Goal: Task Accomplishment & Management: Use online tool/utility

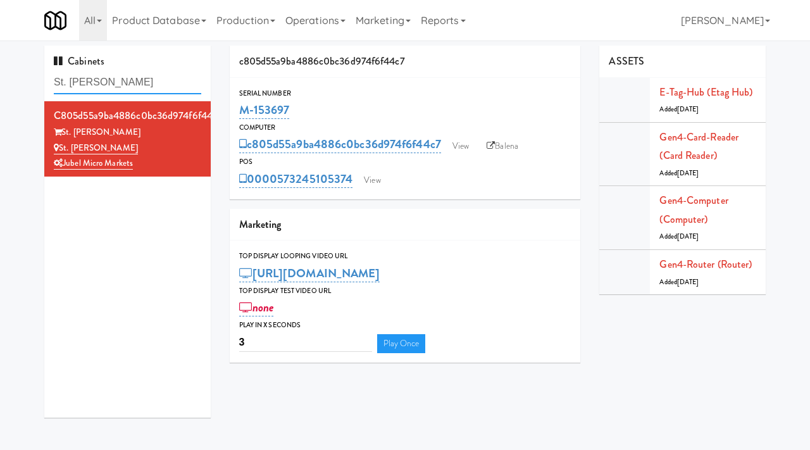
click at [134, 85] on input "St. [PERSON_NAME]" at bounding box center [128, 82] width 148 height 23
type input "avant"
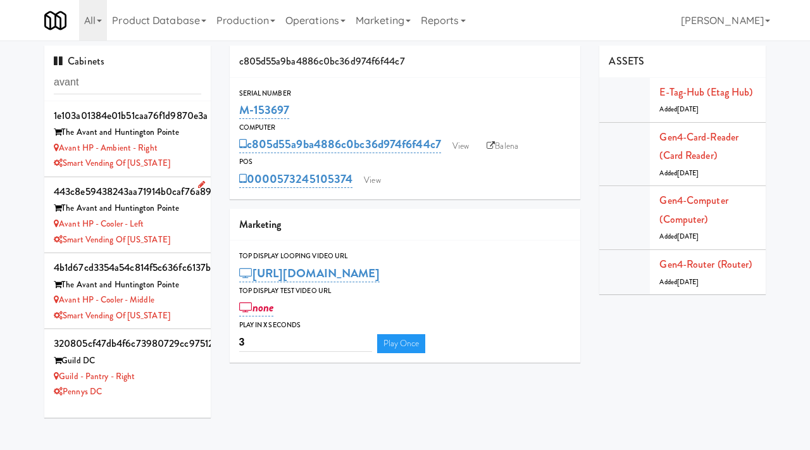
click at [187, 234] on div "Smart Vending of [US_STATE]" at bounding box center [128, 240] width 148 height 16
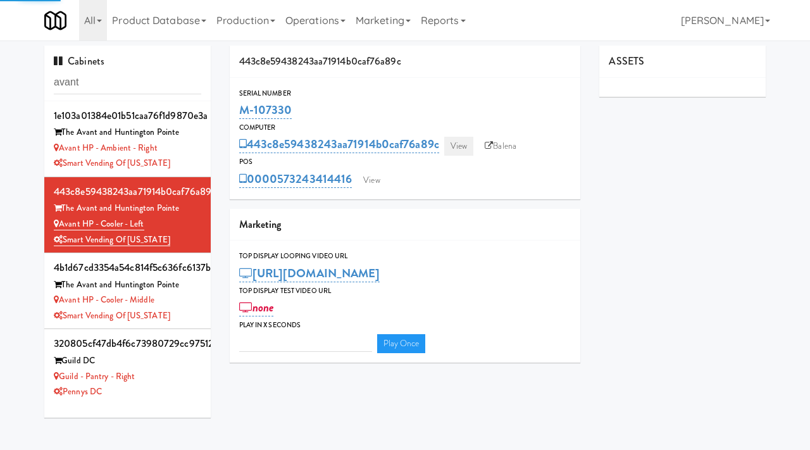
type input "3"
click at [453, 144] on link "View" at bounding box center [458, 146] width 29 height 19
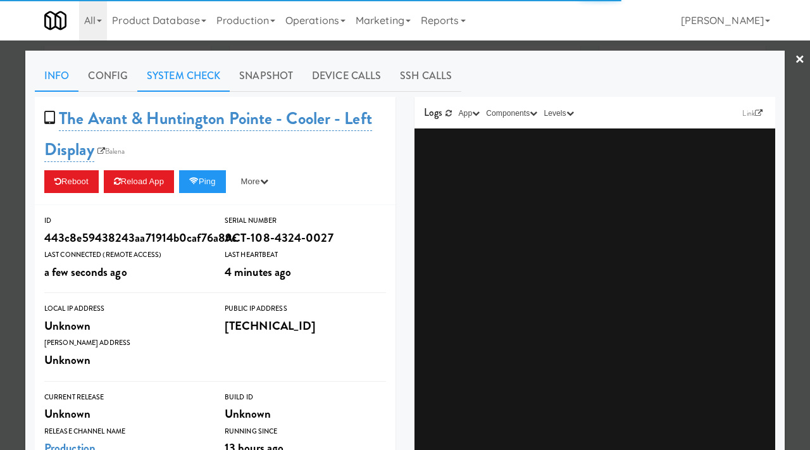
click at [166, 73] on link "System Check" at bounding box center [183, 76] width 92 height 32
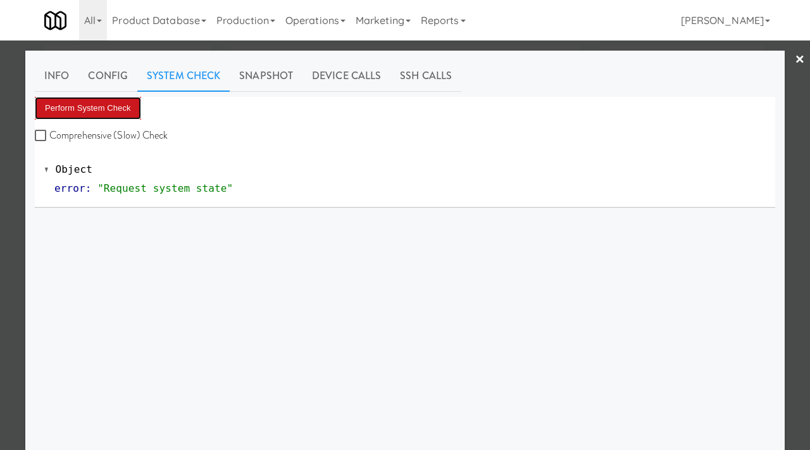
click at [74, 106] on button "Perform System Check" at bounding box center [88, 108] width 106 height 23
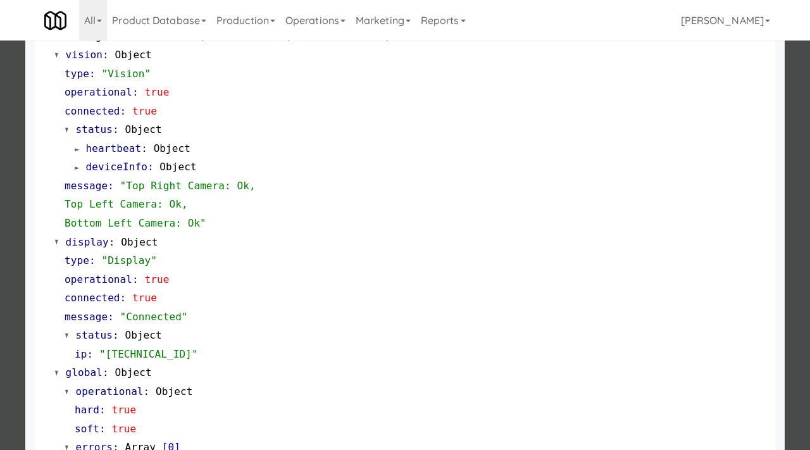
scroll to position [551, 0]
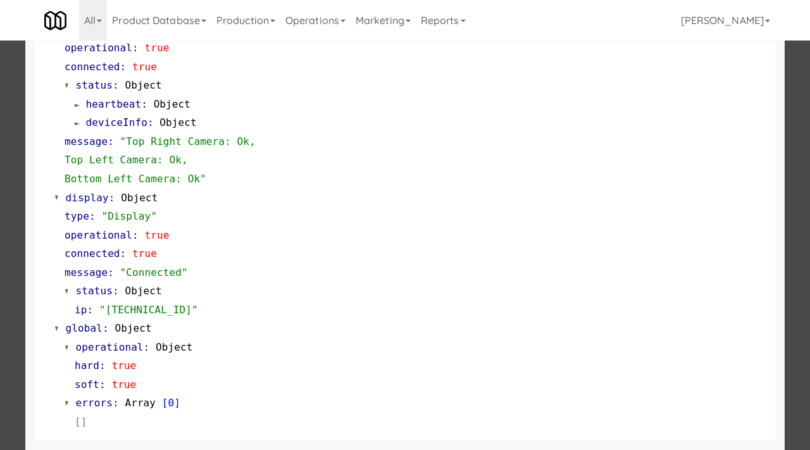
click at [0, 177] on div at bounding box center [405, 225] width 810 height 450
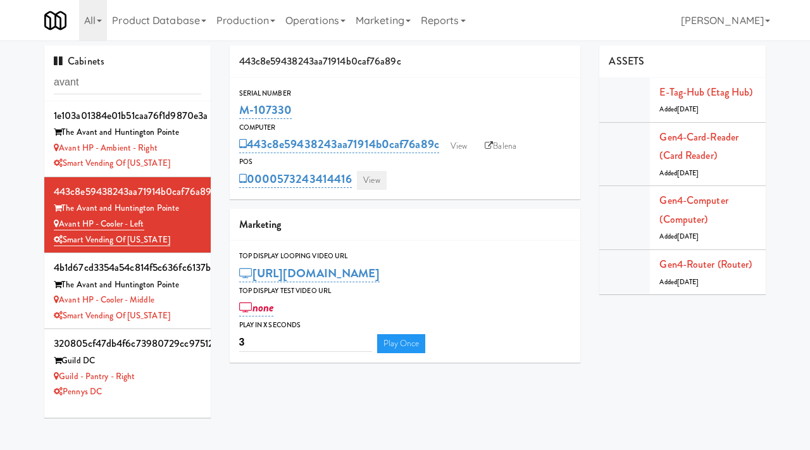
click at [379, 179] on link "View" at bounding box center [371, 180] width 29 height 19
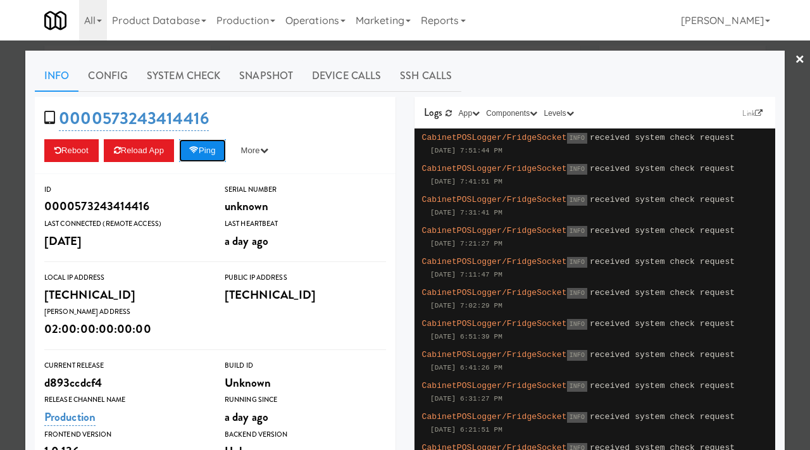
click at [211, 149] on button "Ping" at bounding box center [202, 150] width 47 height 23
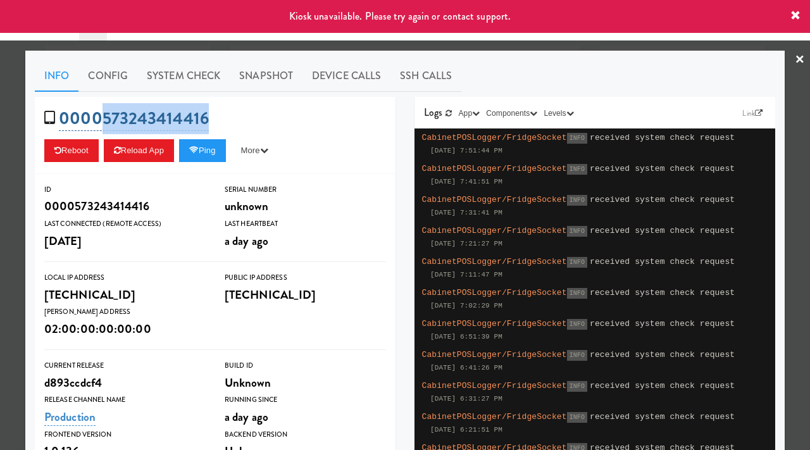
drag, startPoint x: 218, startPoint y: 117, endPoint x: 98, endPoint y: 120, distance: 120.3
click at [98, 120] on div "0000573243414416 Reboot Reload App Ping More Ping Server Restart Server Force R…" at bounding box center [215, 135] width 361 height 77
copy link "573243414416"
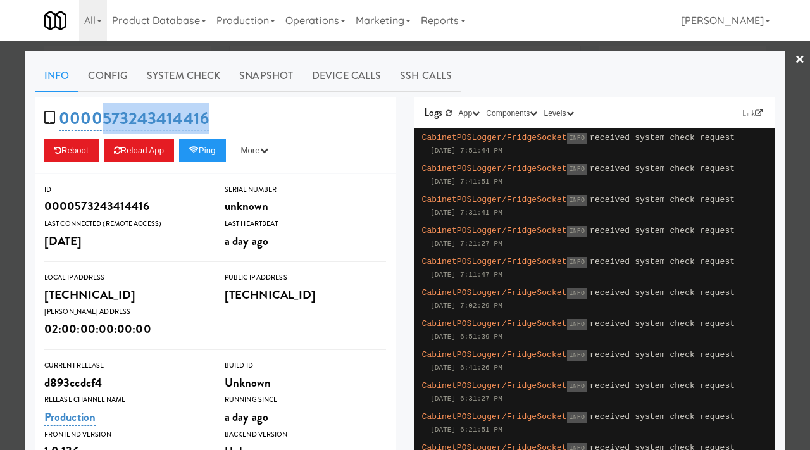
click at [0, 199] on div at bounding box center [405, 225] width 810 height 450
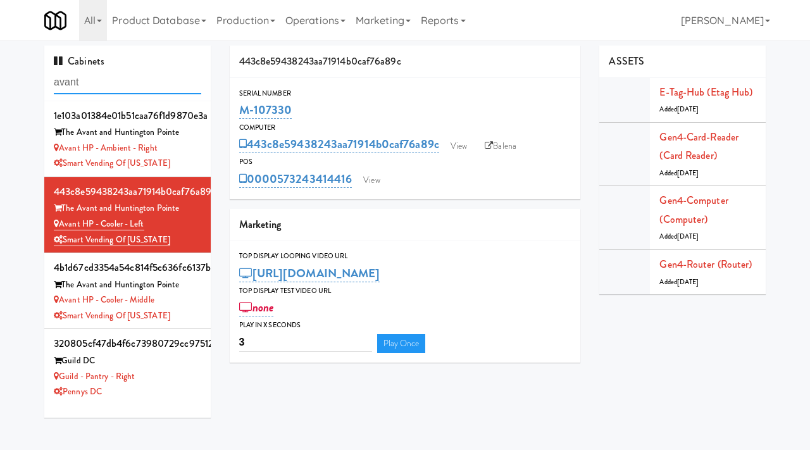
drag, startPoint x: 132, startPoint y: 90, endPoint x: 0, endPoint y: 98, distance: 131.9
click at [0, 98] on div "Cabinets avant 1e103a01384e01b51caa76f1d9870e3a The Avant and Huntington Pointe…" at bounding box center [405, 237] width 810 height 382
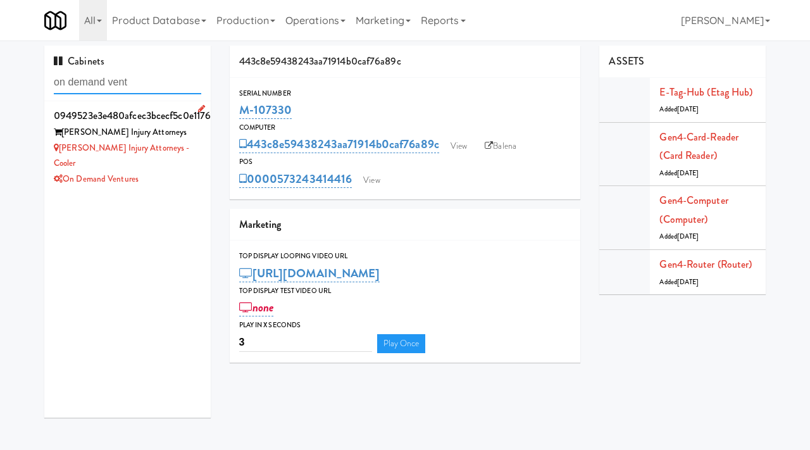
type input "on demand vent"
click at [187, 172] on div "On Demand Ventures" at bounding box center [128, 180] width 148 height 16
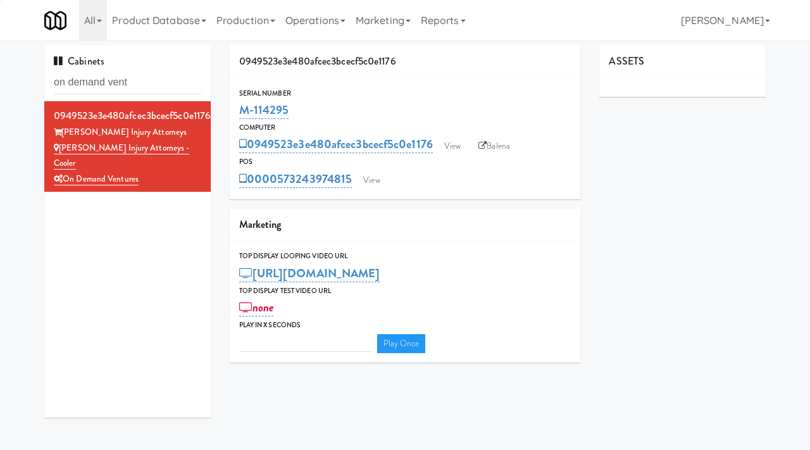
type input "3"
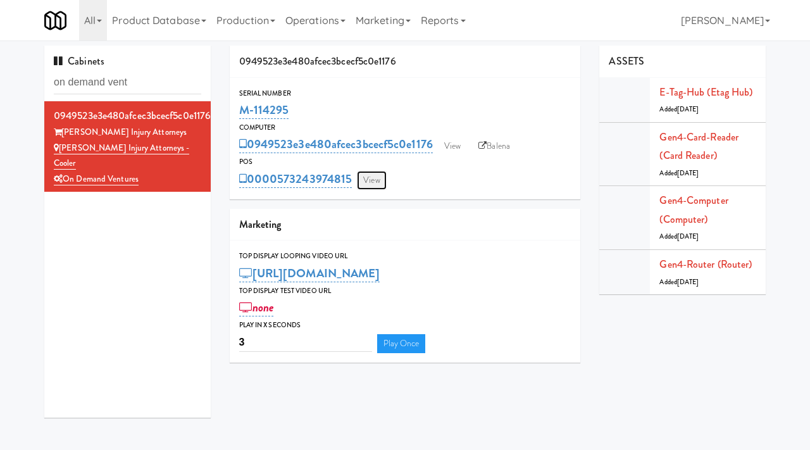
click at [370, 179] on link "View" at bounding box center [371, 180] width 29 height 19
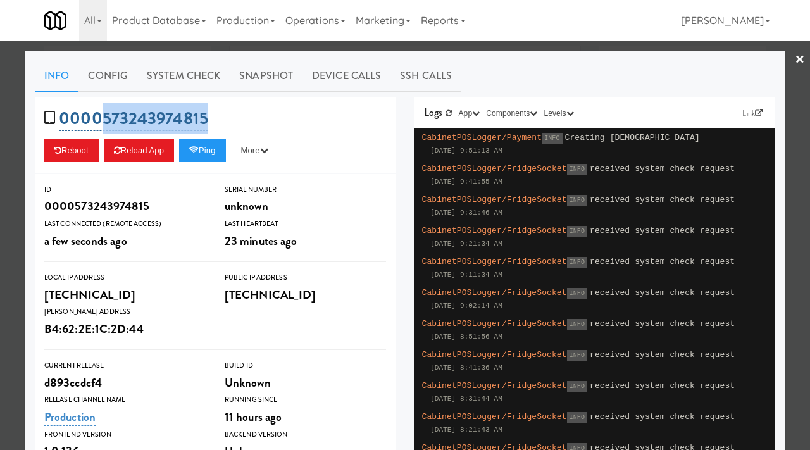
drag, startPoint x: 219, startPoint y: 122, endPoint x: 101, endPoint y: 115, distance: 118.6
click at [101, 115] on div "0000573243974815 Reboot Reload App Ping More Ping Server Restart Server Force R…" at bounding box center [215, 135] width 361 height 77
copy link "573243974815"
click at [213, 75] on link "System Check" at bounding box center [183, 76] width 92 height 32
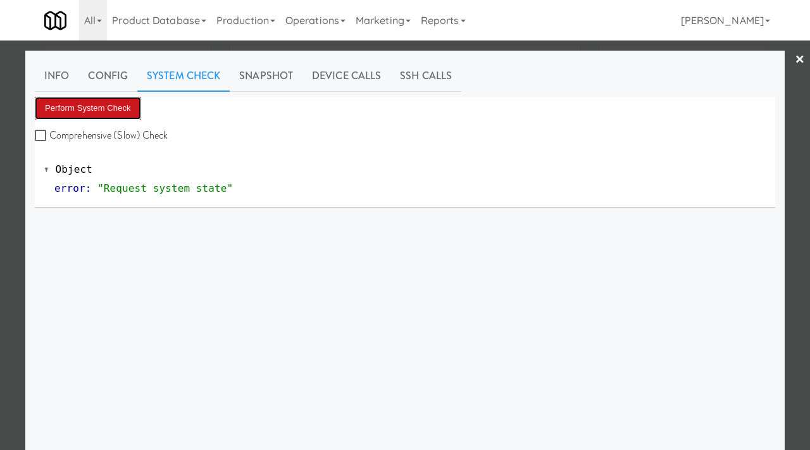
click at [130, 110] on button "Perform System Check" at bounding box center [88, 108] width 106 height 23
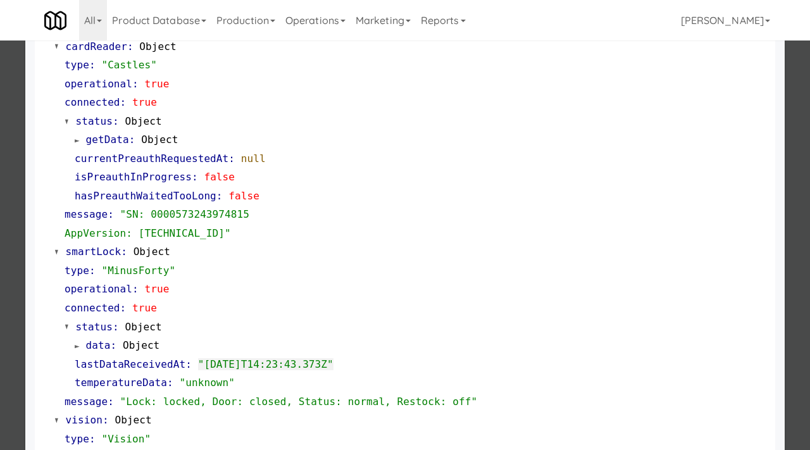
scroll to position [135, 0]
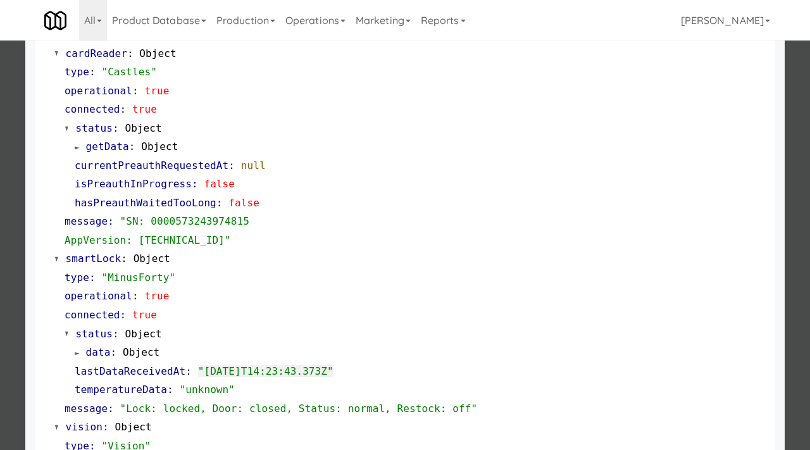
click at [0, 175] on div at bounding box center [405, 225] width 810 height 450
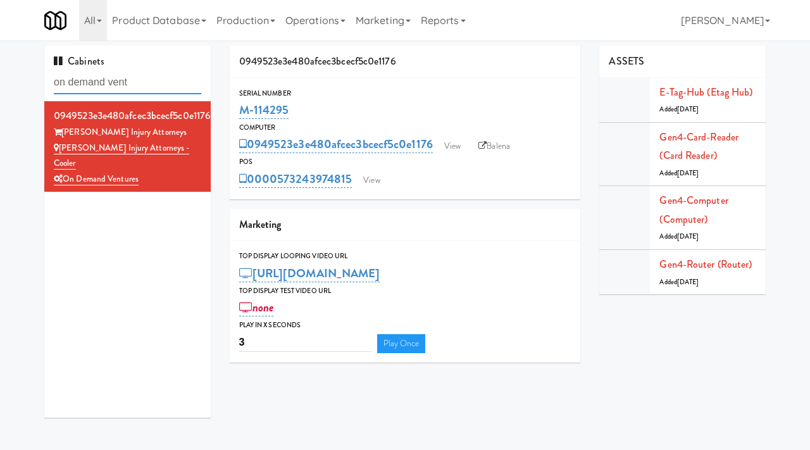
click at [156, 89] on input "on demand vent" at bounding box center [128, 82] width 148 height 23
type input "avant"
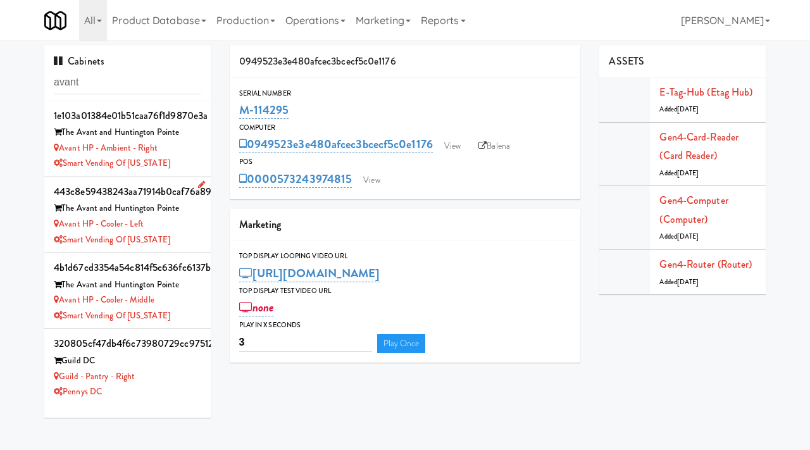
click at [177, 243] on div "Smart Vending of [US_STATE]" at bounding box center [128, 240] width 148 height 16
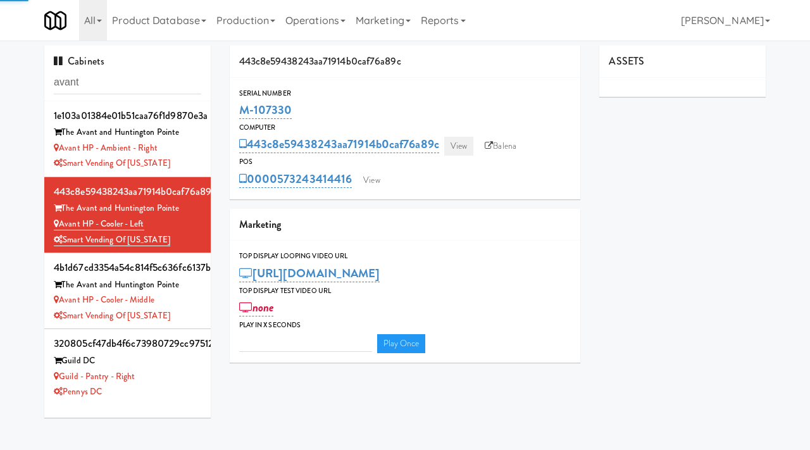
type input "3"
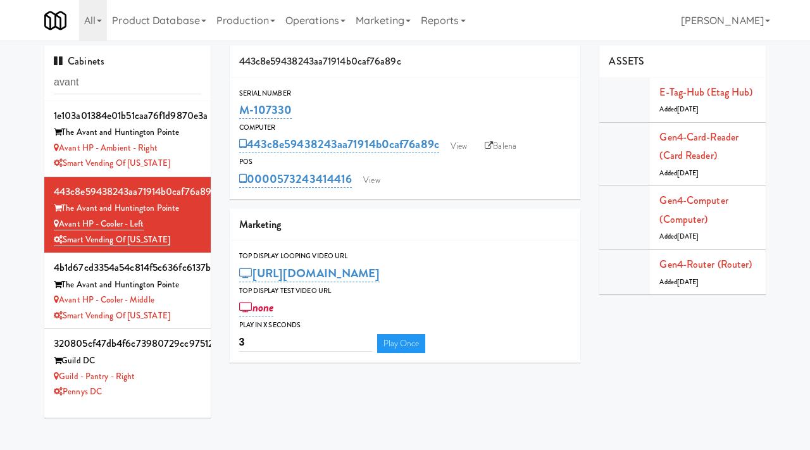
drag, startPoint x: 304, startPoint y: 110, endPoint x: 233, endPoint y: 108, distance: 70.9
click at [233, 108] on div "Serial Number M-107330" at bounding box center [405, 104] width 351 height 34
copy link "M-107330"
click at [381, 173] on link "View" at bounding box center [371, 180] width 29 height 19
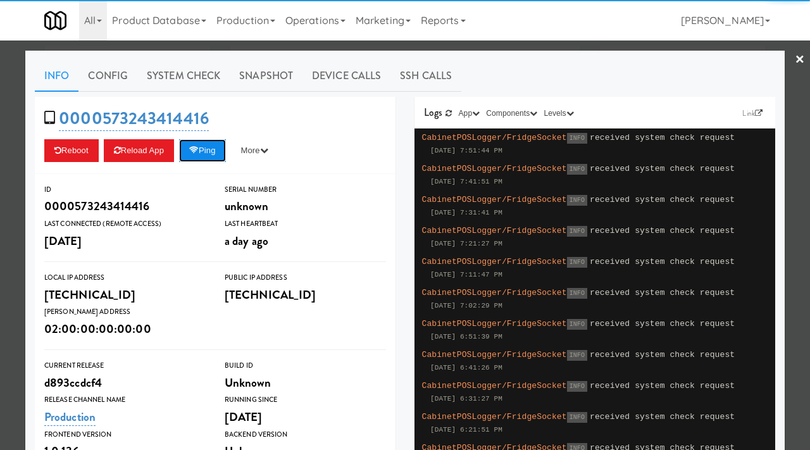
click at [211, 139] on button "Ping" at bounding box center [202, 150] width 47 height 23
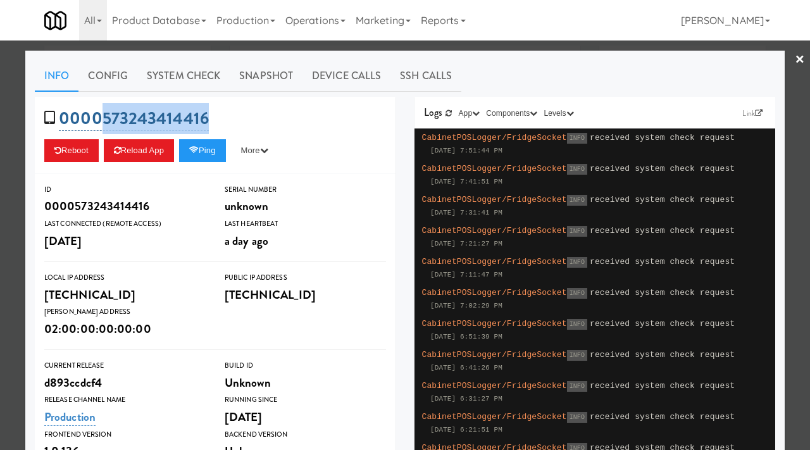
drag, startPoint x: 232, startPoint y: 117, endPoint x: 104, endPoint y: 122, distance: 128.0
click at [104, 122] on div "0000573243414416 Reboot Reload App Ping More Ping Server Restart Server Force R…" at bounding box center [215, 135] width 361 height 77
copy link "573243414416"
click at [23, 98] on div at bounding box center [405, 225] width 810 height 450
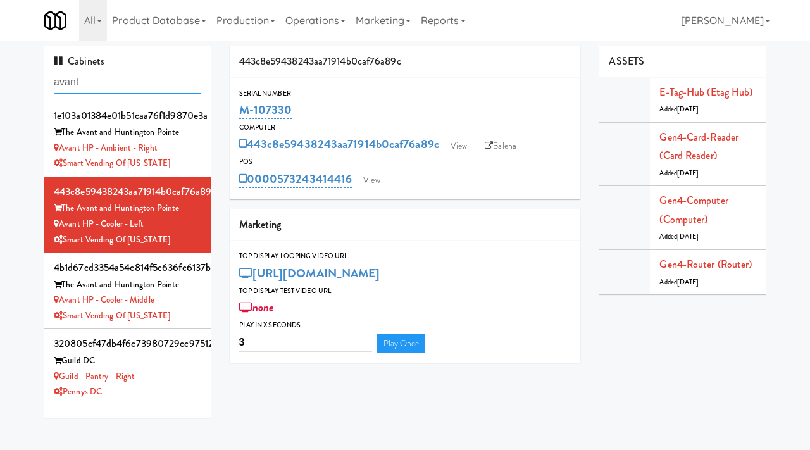
click at [130, 85] on input "avant" at bounding box center [128, 82] width 148 height 23
paste input "Fine - Lobby-Pantry-Lef"
type input "Fine - Lobby-Pantry-Left"
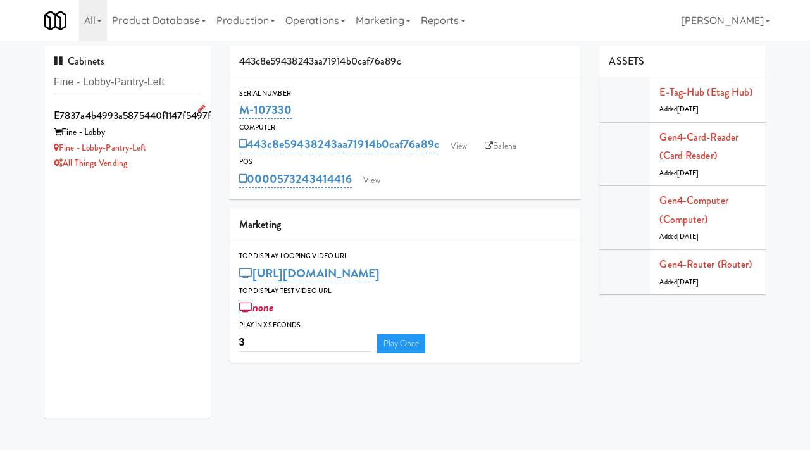
click at [172, 134] on div "Fine - Lobby" at bounding box center [128, 133] width 148 height 16
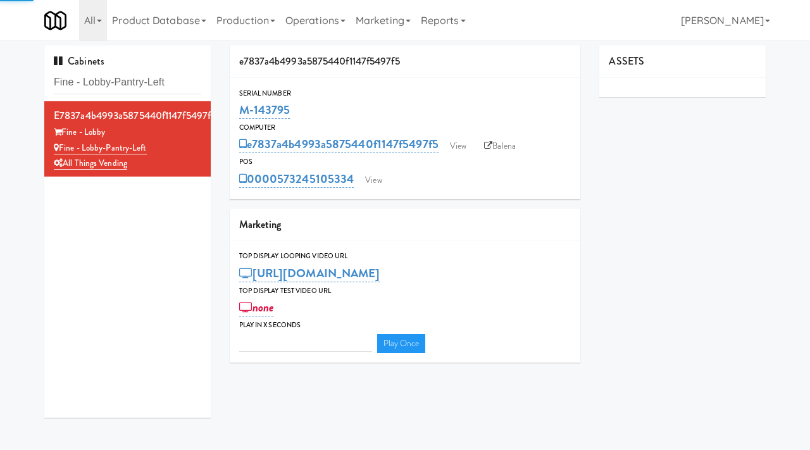
type input "3"
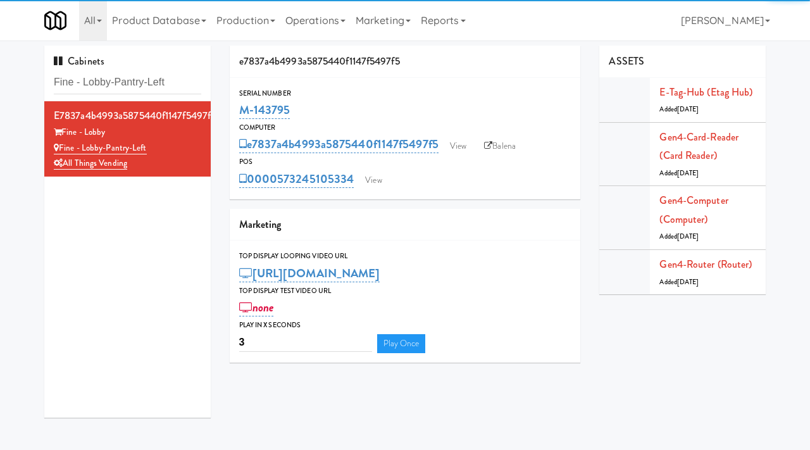
drag, startPoint x: 306, startPoint y: 109, endPoint x: 229, endPoint y: 104, distance: 78.0
click at [229, 104] on div "e7837a4b4993a5875440f1147f5497f5 Serial Number M-143795 Computer e7837a4b4993a5…" at bounding box center [405, 209] width 370 height 327
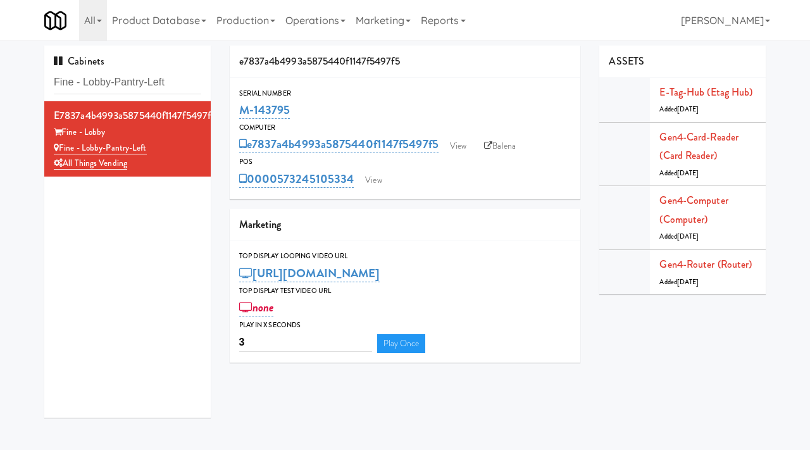
copy link "M-143795"
click at [162, 77] on input "Fine - Lobby-Pantry-Left" at bounding box center [128, 82] width 148 height 23
type input "[PERSON_NAME]"
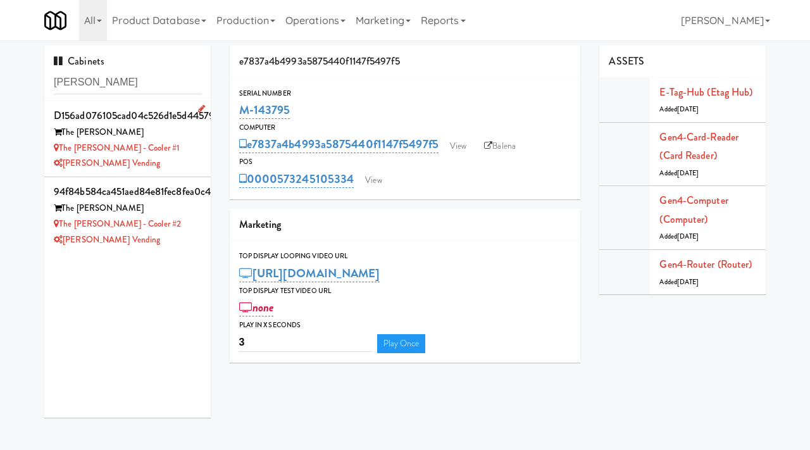
click at [180, 163] on div "[PERSON_NAME] Vending" at bounding box center [128, 164] width 148 height 16
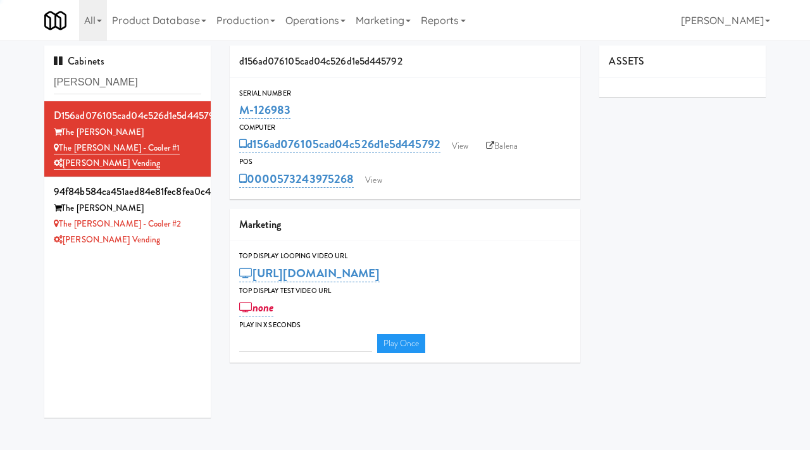
type input "3"
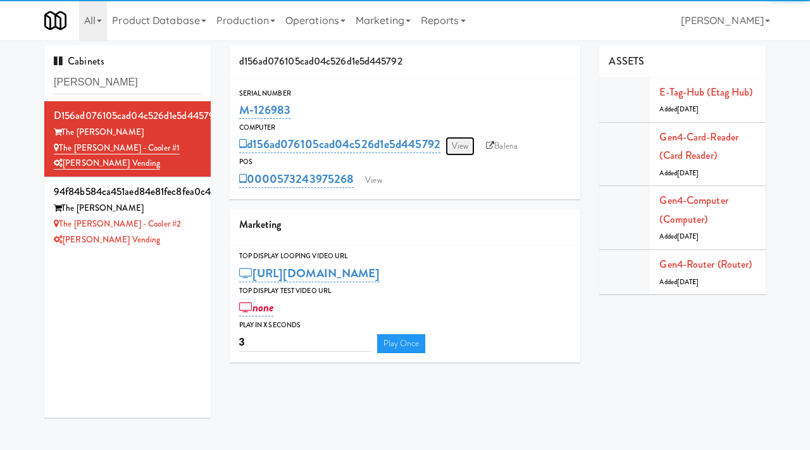
click at [469, 148] on link "View" at bounding box center [460, 146] width 29 height 19
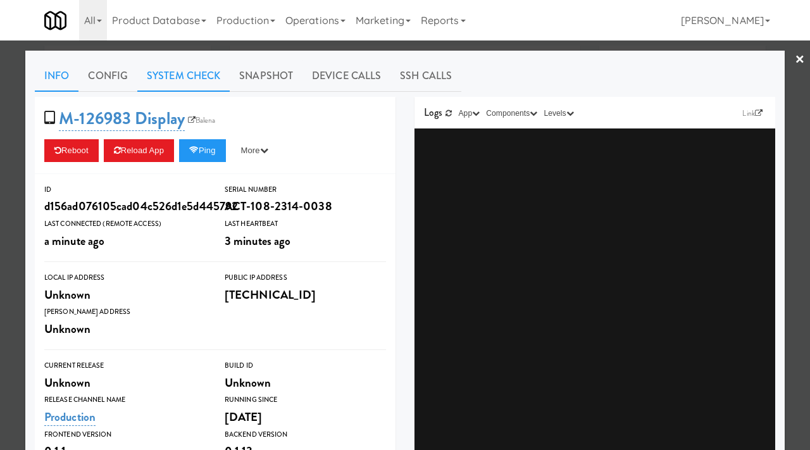
click at [165, 77] on link "System Check" at bounding box center [183, 76] width 92 height 32
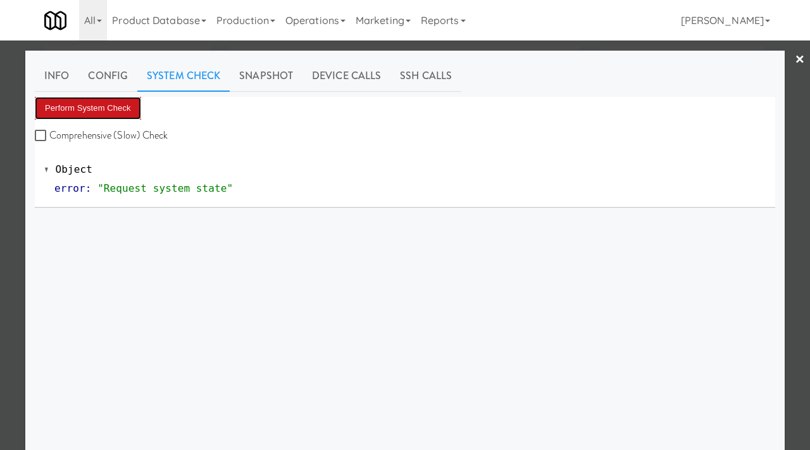
click at [108, 104] on button "Perform System Check" at bounding box center [88, 108] width 106 height 23
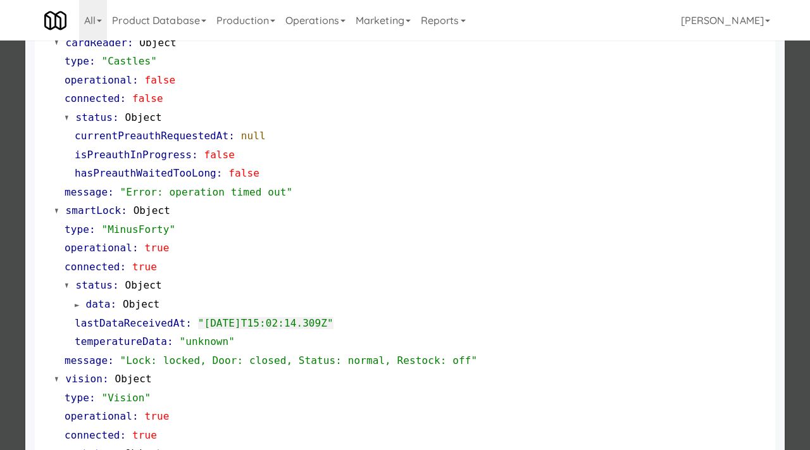
scroll to position [147, 0]
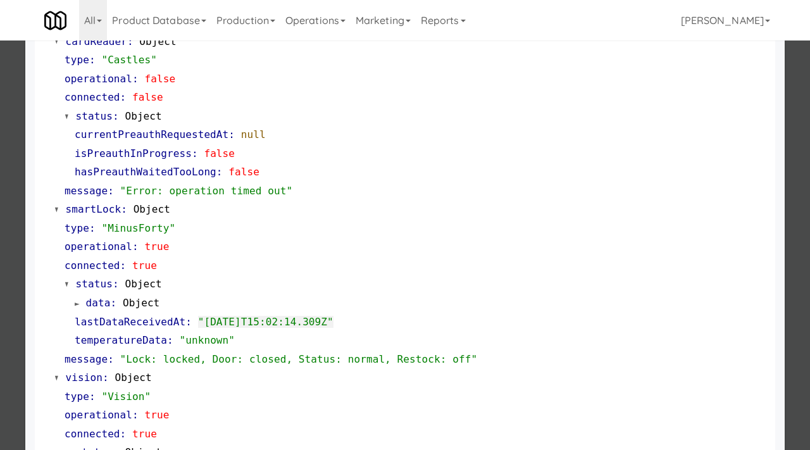
click at [0, 160] on div at bounding box center [405, 225] width 810 height 450
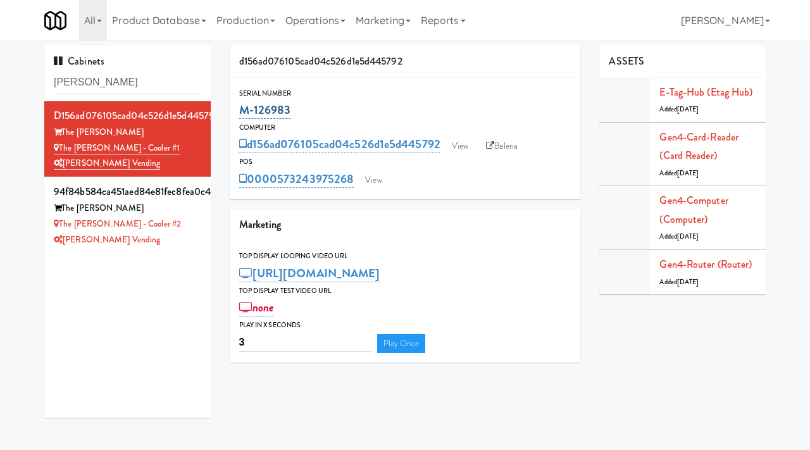
drag, startPoint x: 301, startPoint y: 114, endPoint x: 240, endPoint y: 108, distance: 61.1
click at [240, 108] on div "M-126983" at bounding box center [405, 110] width 332 height 22
copy link "M-126983"
click at [382, 176] on link "View" at bounding box center [373, 180] width 29 height 19
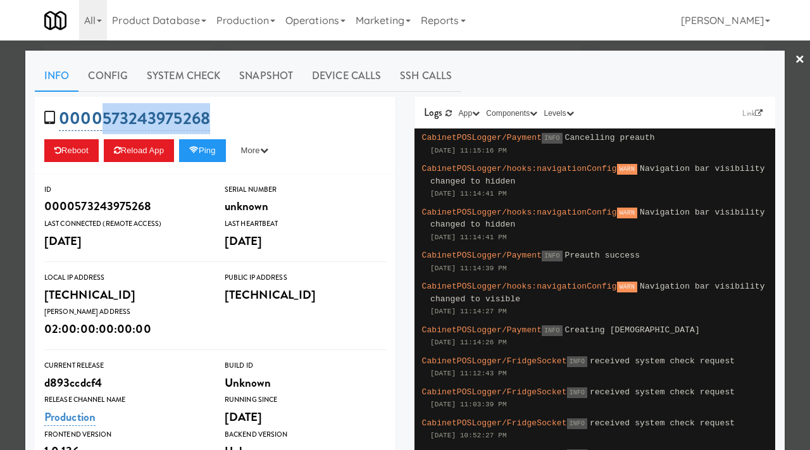
drag, startPoint x: 217, startPoint y: 120, endPoint x: 102, endPoint y: 111, distance: 115.6
click at [102, 111] on div "0000573243975268 Reboot Reload App Ping More Ping Server Restart Server Force R…" at bounding box center [215, 135] width 361 height 77
copy link "573243975268"
click at [0, 175] on div at bounding box center [405, 225] width 810 height 450
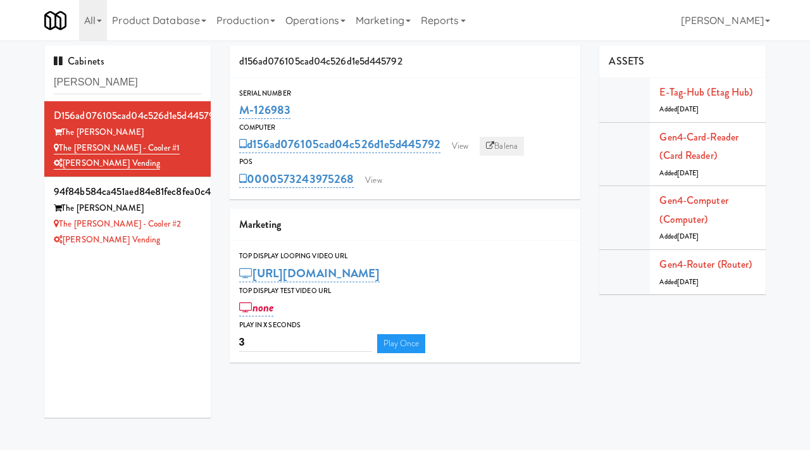
click at [500, 149] on link "Balena" at bounding box center [502, 146] width 44 height 19
click at [99, 87] on input "[PERSON_NAME]" at bounding box center [128, 82] width 148 height 23
type input "the [PERSON_NAME]"
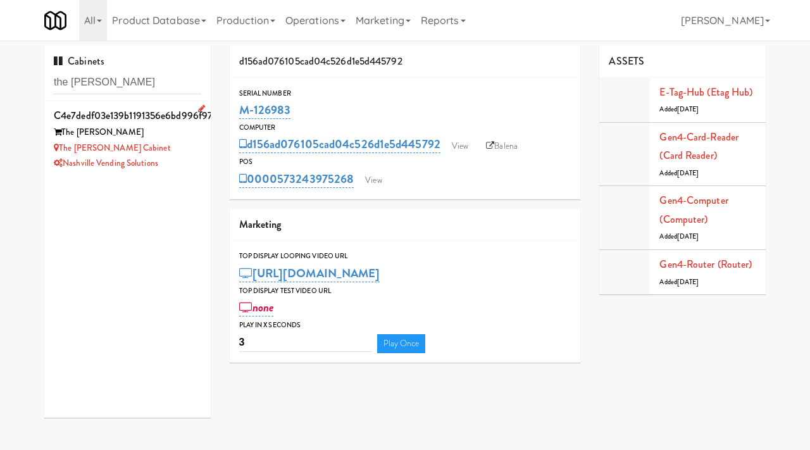
click at [187, 154] on div "The [PERSON_NAME] Cabinet" at bounding box center [128, 149] width 148 height 16
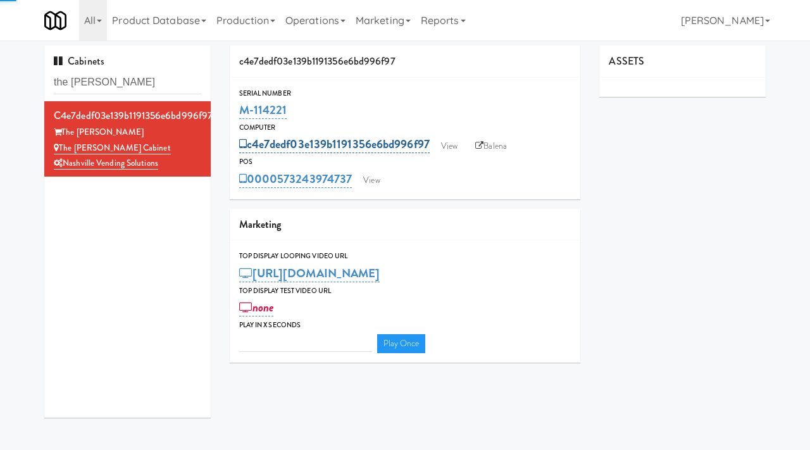
type input "3"
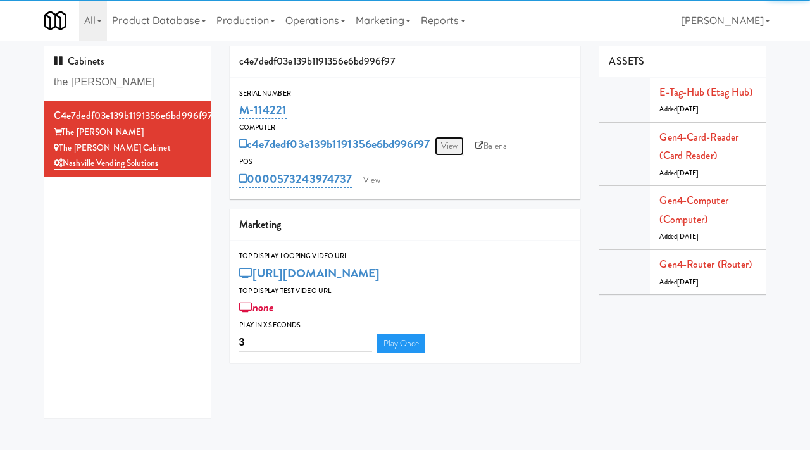
click at [457, 146] on link "View" at bounding box center [449, 146] width 29 height 19
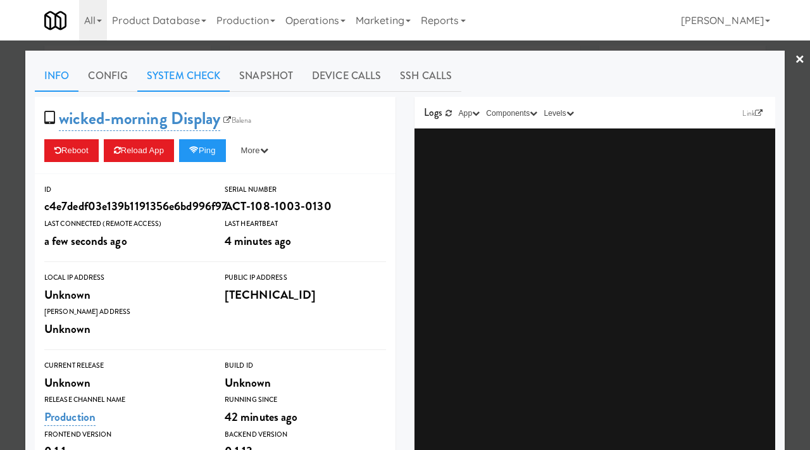
click at [171, 79] on link "System Check" at bounding box center [183, 76] width 92 height 32
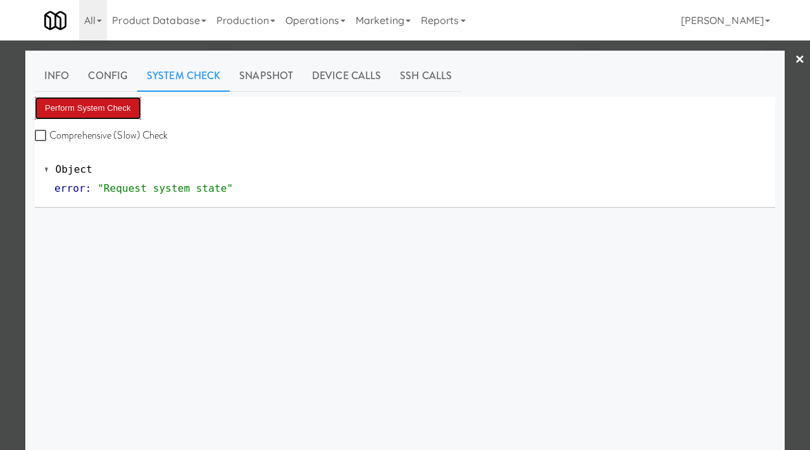
click at [73, 108] on button "Perform System Check" at bounding box center [88, 108] width 106 height 23
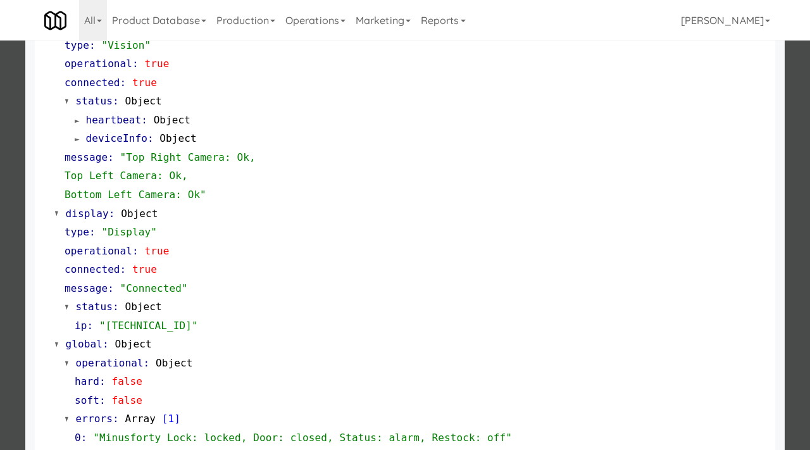
scroll to position [550, 0]
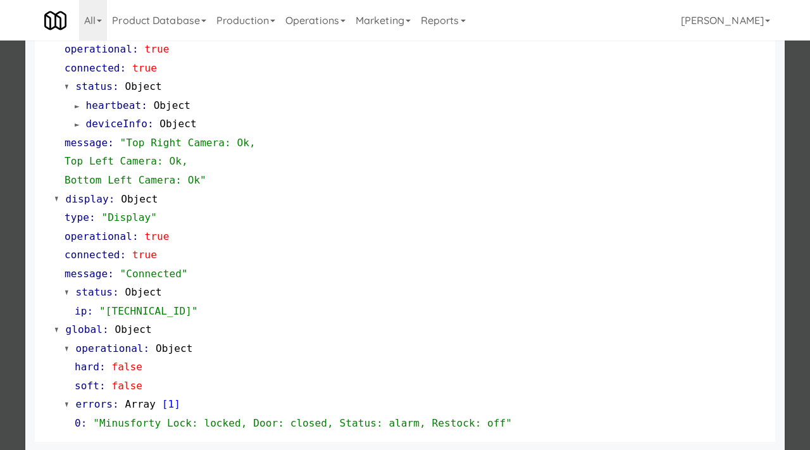
click at [0, 160] on div at bounding box center [405, 225] width 810 height 450
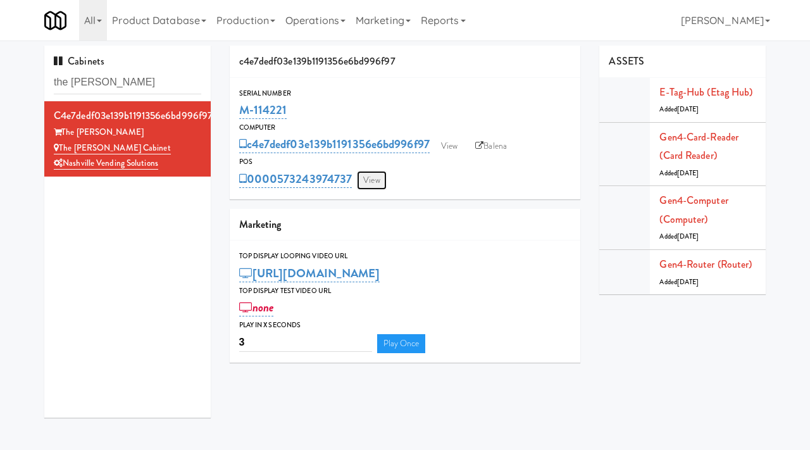
click at [363, 180] on link "View" at bounding box center [371, 180] width 29 height 19
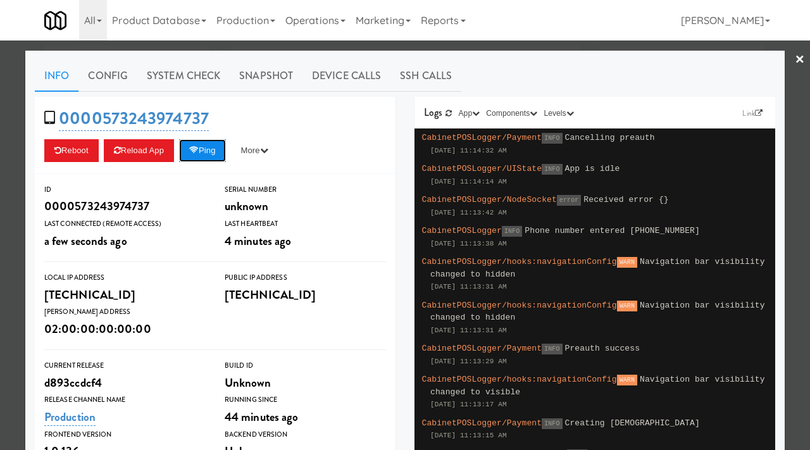
click at [199, 151] on icon at bounding box center [193, 150] width 9 height 8
click at [1, 230] on div at bounding box center [405, 225] width 810 height 450
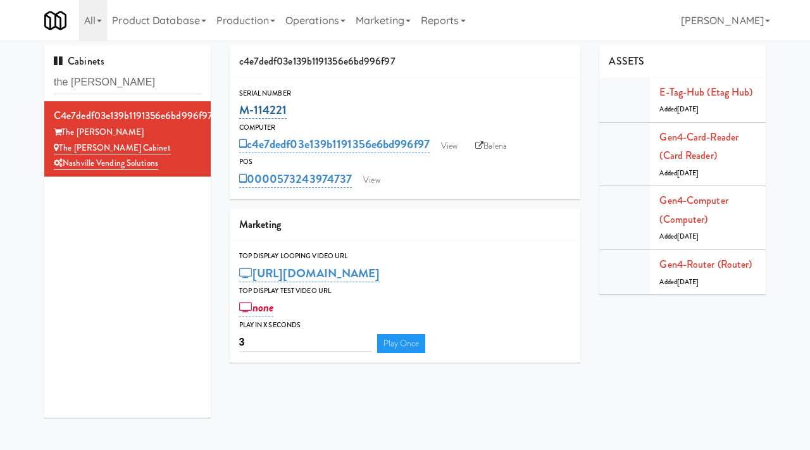
drag, startPoint x: 301, startPoint y: 114, endPoint x: 241, endPoint y: 114, distance: 60.2
click at [241, 114] on div "M-114221" at bounding box center [405, 110] width 332 height 22
copy link "M-114221"
click at [453, 144] on link "View" at bounding box center [449, 146] width 29 height 19
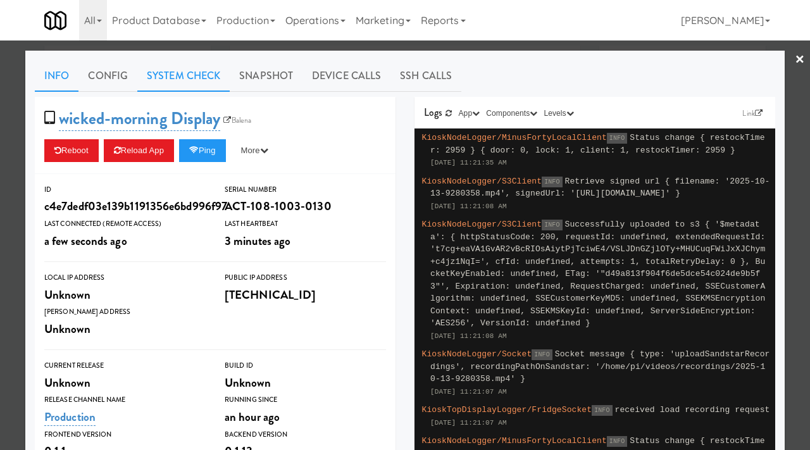
click at [172, 81] on link "System Check" at bounding box center [183, 76] width 92 height 32
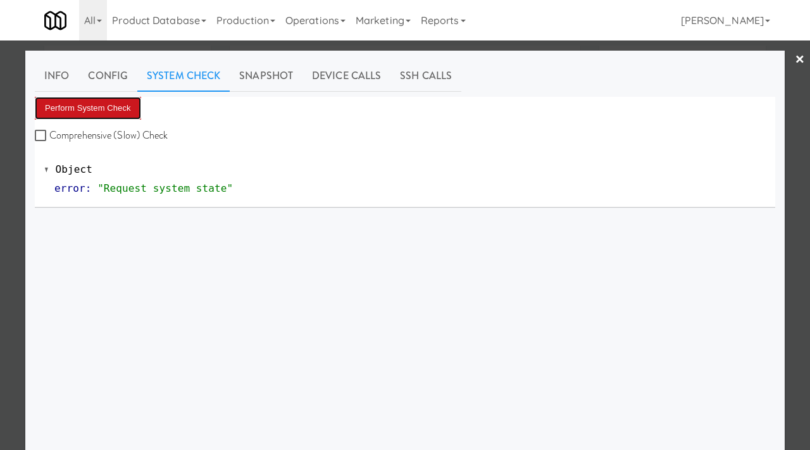
click at [99, 102] on button "Perform System Check" at bounding box center [88, 108] width 106 height 23
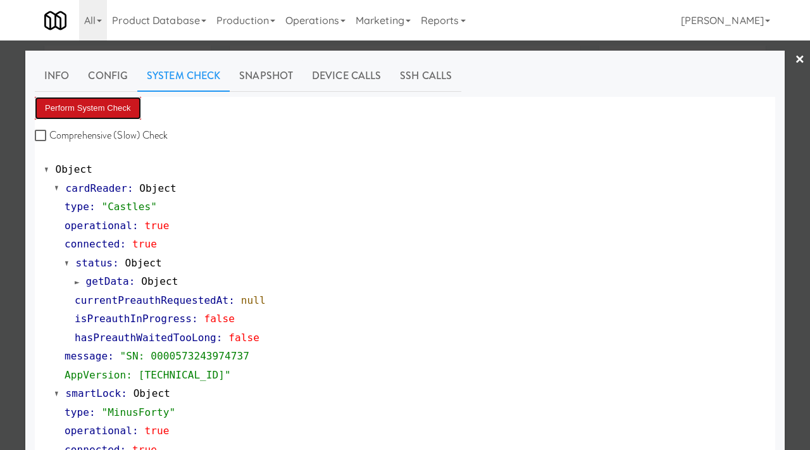
click at [98, 105] on button "Perform System Check" at bounding box center [88, 108] width 106 height 23
click at [89, 107] on button "Perform System Check" at bounding box center [88, 108] width 106 height 23
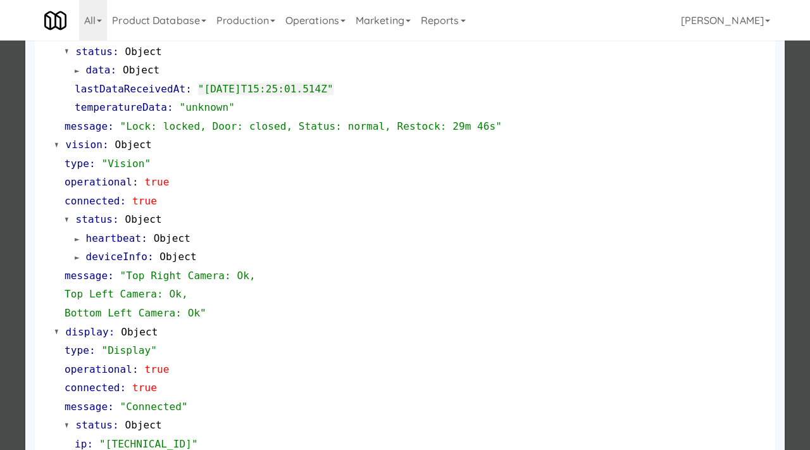
scroll to position [455, 0]
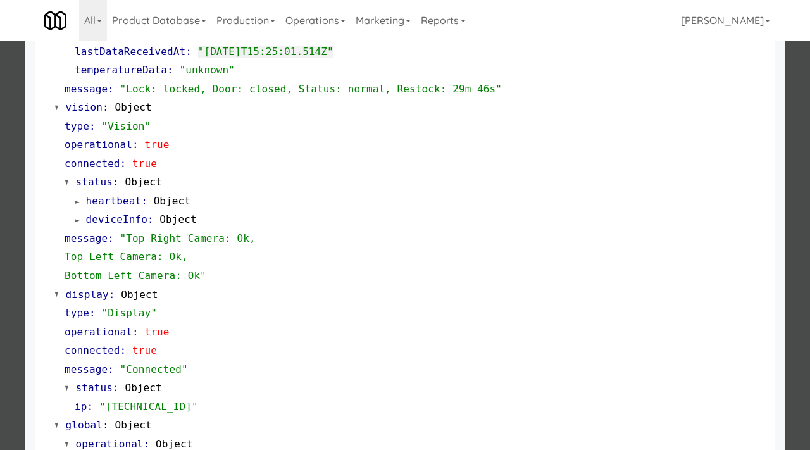
click at [0, 172] on div at bounding box center [405, 225] width 810 height 450
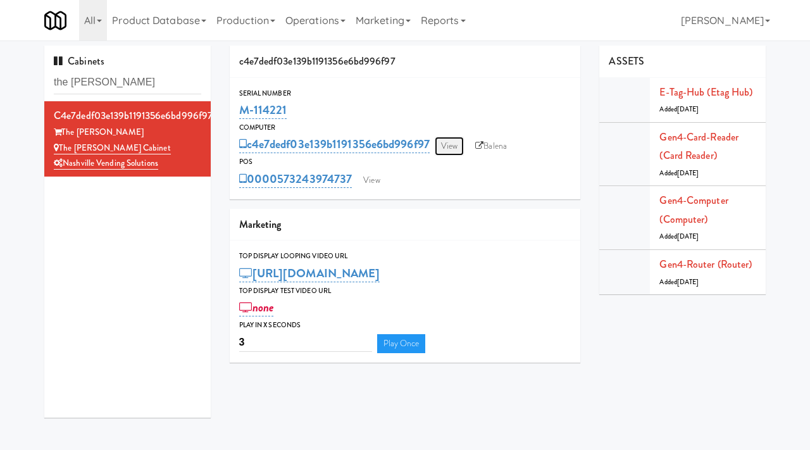
click at [454, 144] on link "View" at bounding box center [449, 146] width 29 height 19
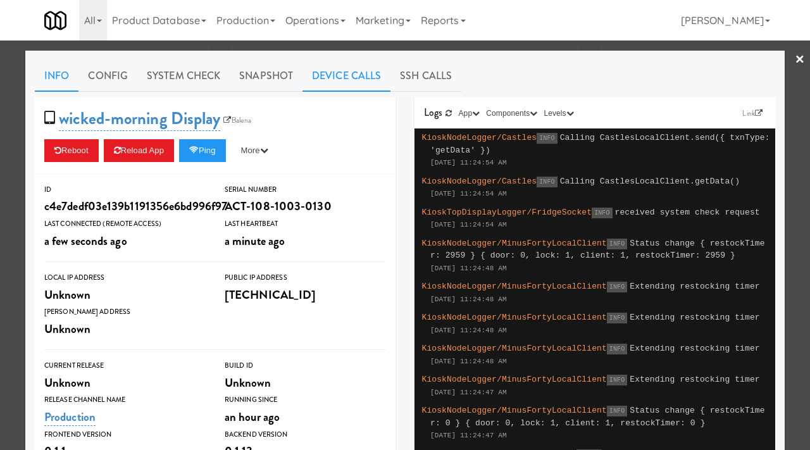
click at [356, 78] on link "Device Calls" at bounding box center [347, 76] width 88 height 32
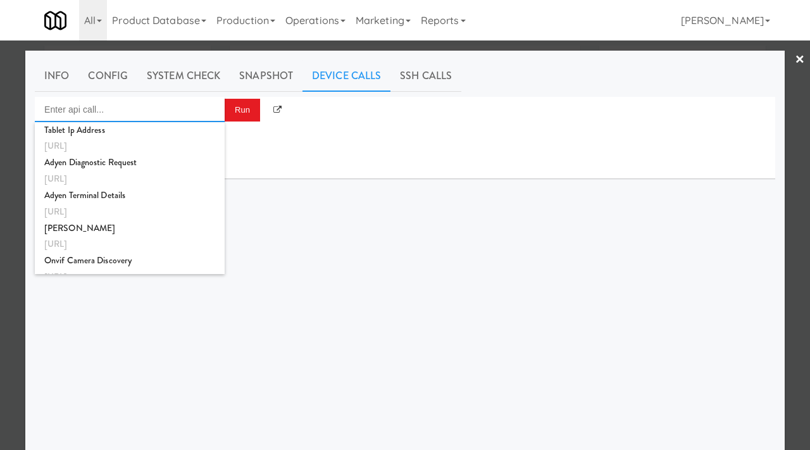
click at [155, 106] on input "Enter api call..." at bounding box center [130, 109] width 190 height 25
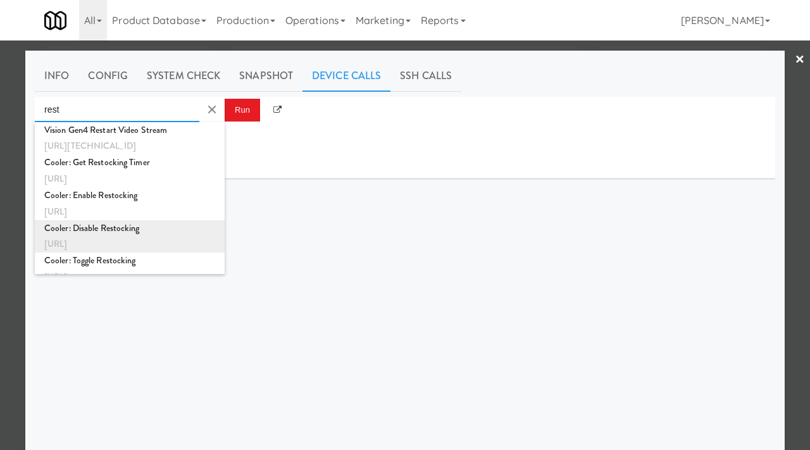
click at [108, 227] on div "Cooler: Disable Restocking" at bounding box center [129, 228] width 171 height 16
type input "Cooler: Disable Restocking"
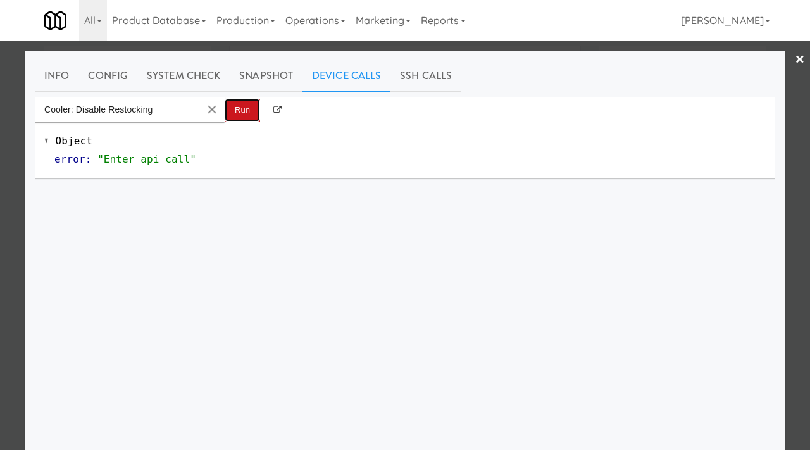
click at [236, 111] on button "Run" at bounding box center [242, 110] width 35 height 23
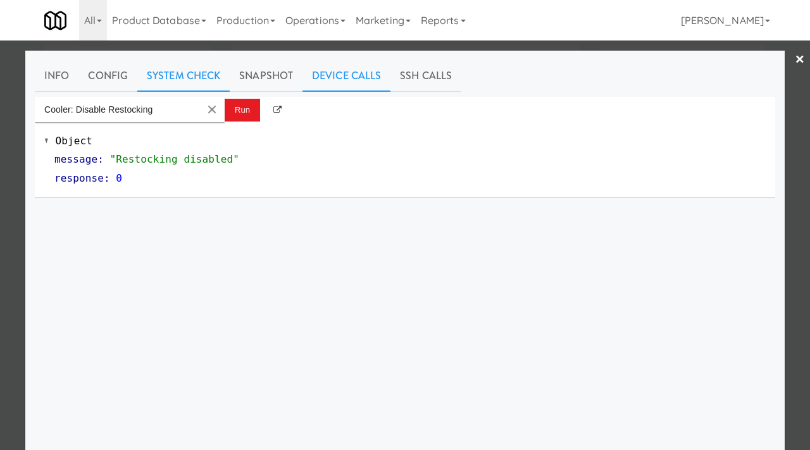
click at [166, 69] on link "System Check" at bounding box center [183, 76] width 92 height 32
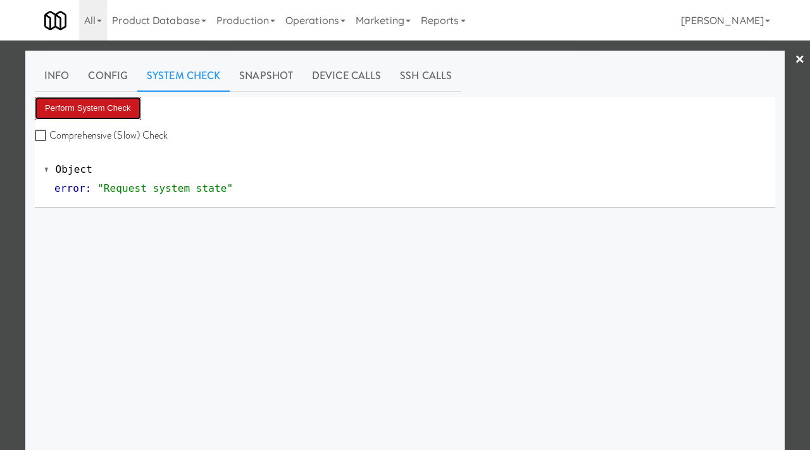
click at [122, 105] on button "Perform System Check" at bounding box center [88, 108] width 106 height 23
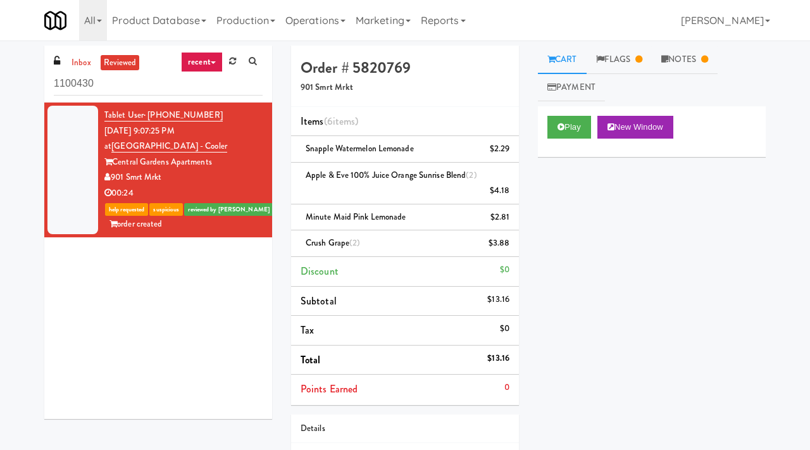
scroll to position [41, 0]
